Goal: Find specific page/section: Find specific page/section

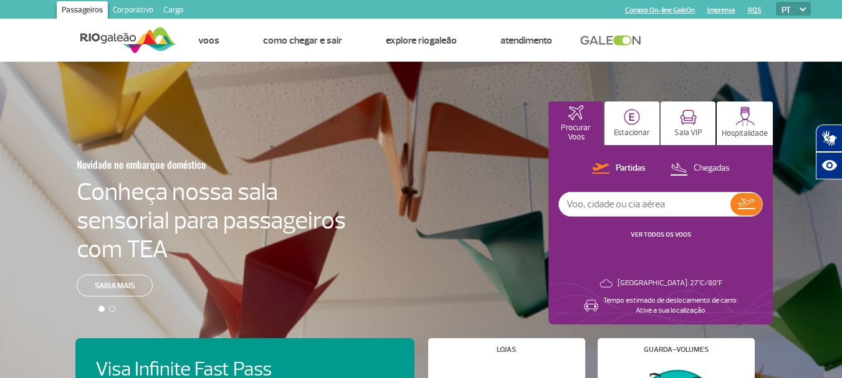
click at [171, 11] on link "Cargo" at bounding box center [173, 11] width 30 height 20
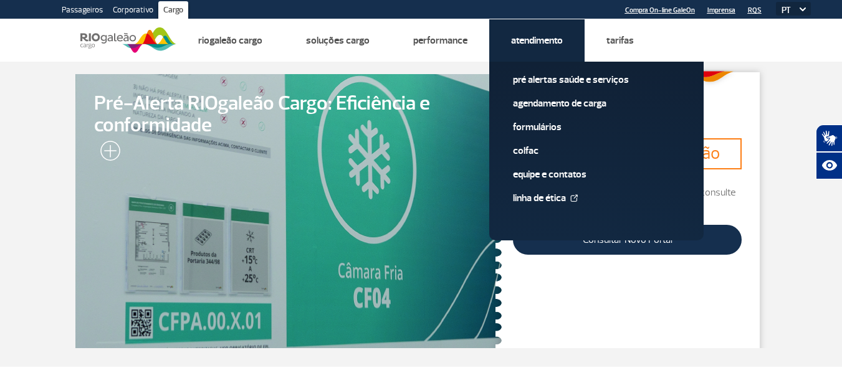
click at [536, 32] on li "Atendimento Pré alertas Saúde e Serviços Agendamento de Carga Formulários Colfa…" at bounding box center [536, 40] width 95 height 42
click at [548, 82] on link "Pré alertas Saúde e Serviços" at bounding box center [596, 80] width 167 height 14
